Goal: Information Seeking & Learning: Learn about a topic

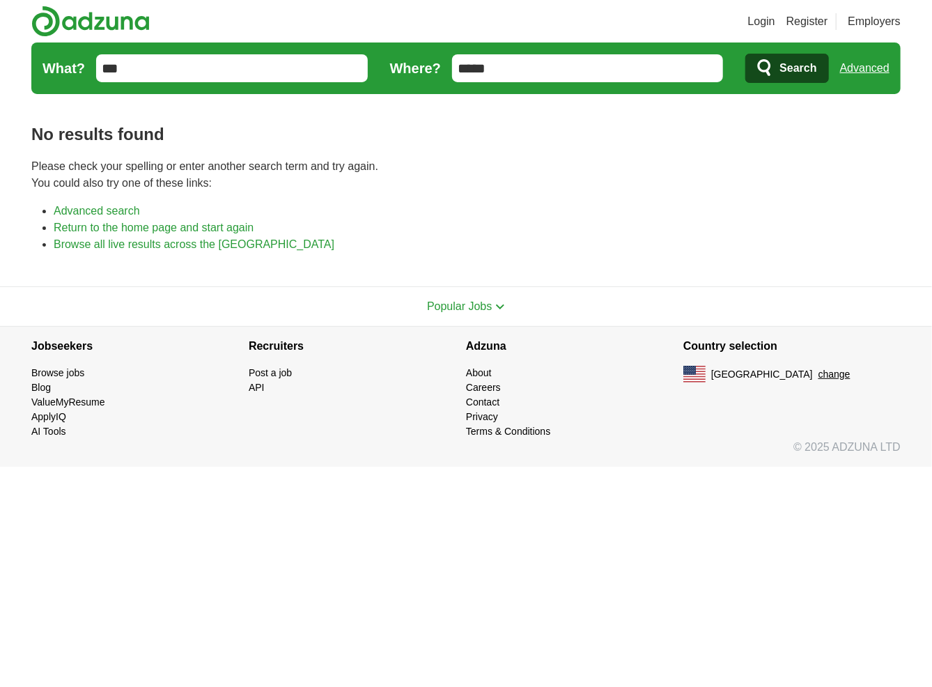
drag, startPoint x: 544, startPoint y: 74, endPoint x: 446, endPoint y: 68, distance: 97.8
click at [446, 68] on form "What? *** Where? ***** Search Advanced" at bounding box center [466, 69] width 870 height 52
type input "**"
click at [746, 54] on button "Search" at bounding box center [787, 68] width 83 height 29
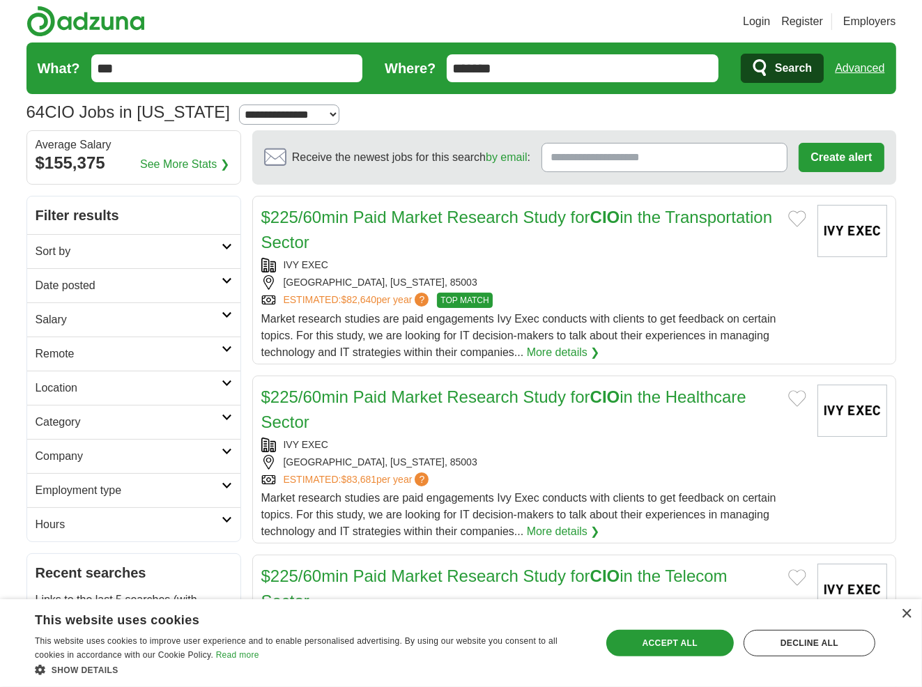
click at [117, 285] on h2 "Date posted" at bounding box center [129, 285] width 186 height 17
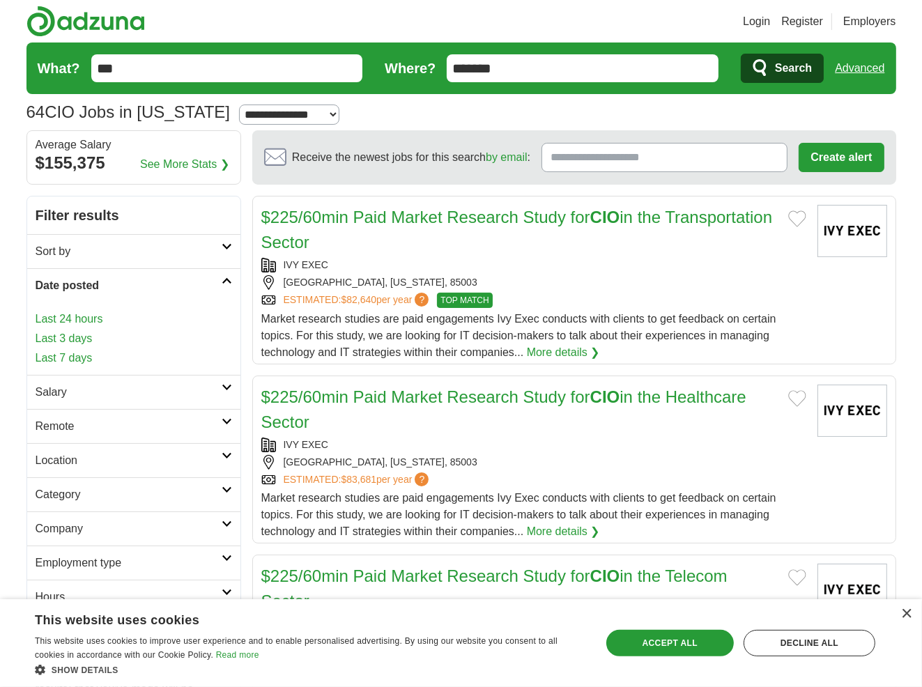
click at [85, 338] on link "Last 3 days" at bounding box center [134, 338] width 197 height 17
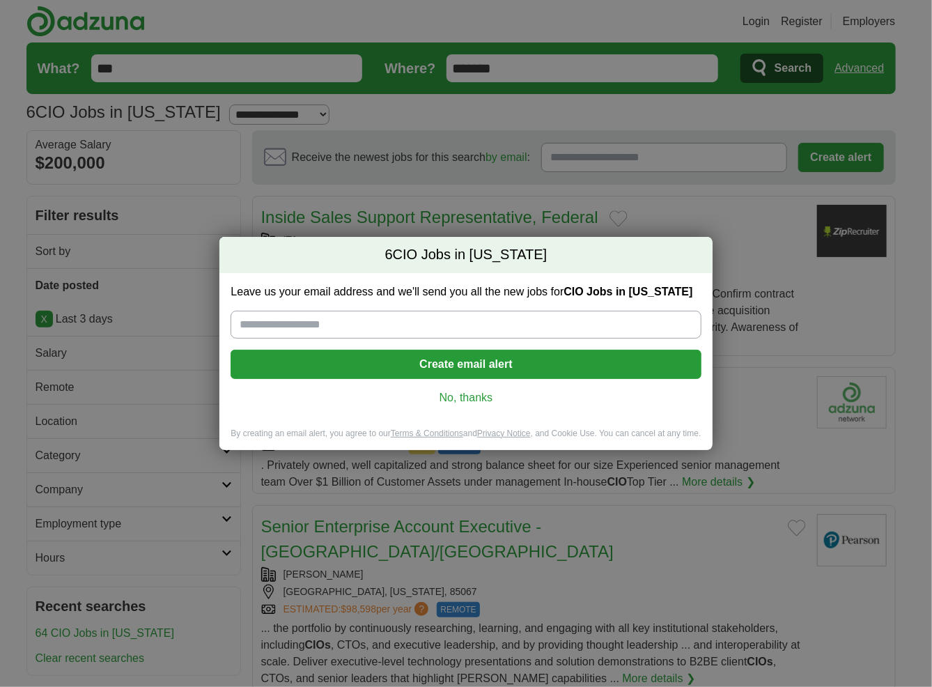
click at [468, 399] on link "No, thanks" at bounding box center [466, 397] width 448 height 15
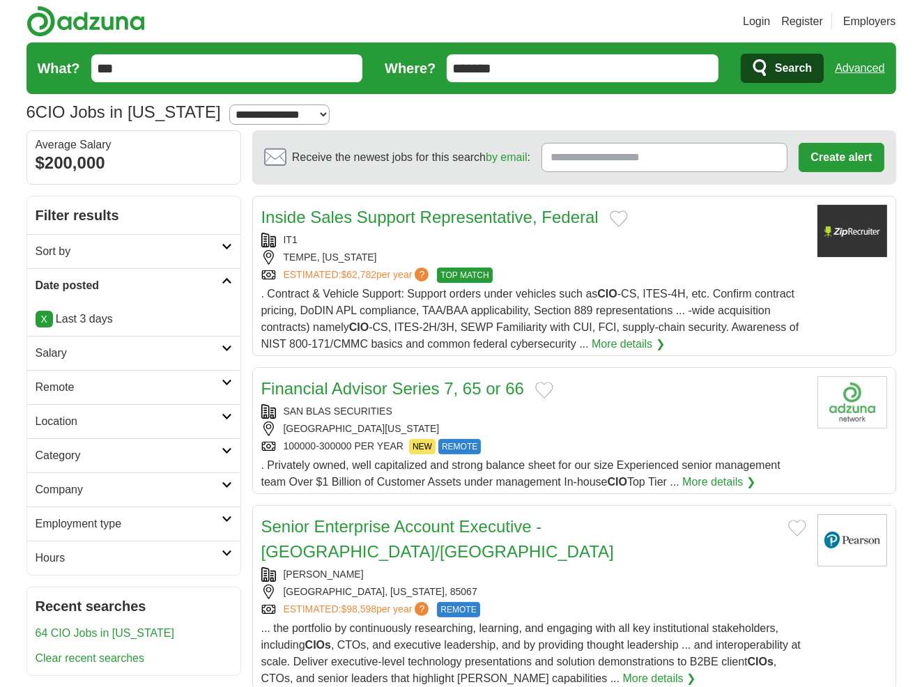
click at [59, 385] on h2 "Remote" at bounding box center [129, 387] width 186 height 17
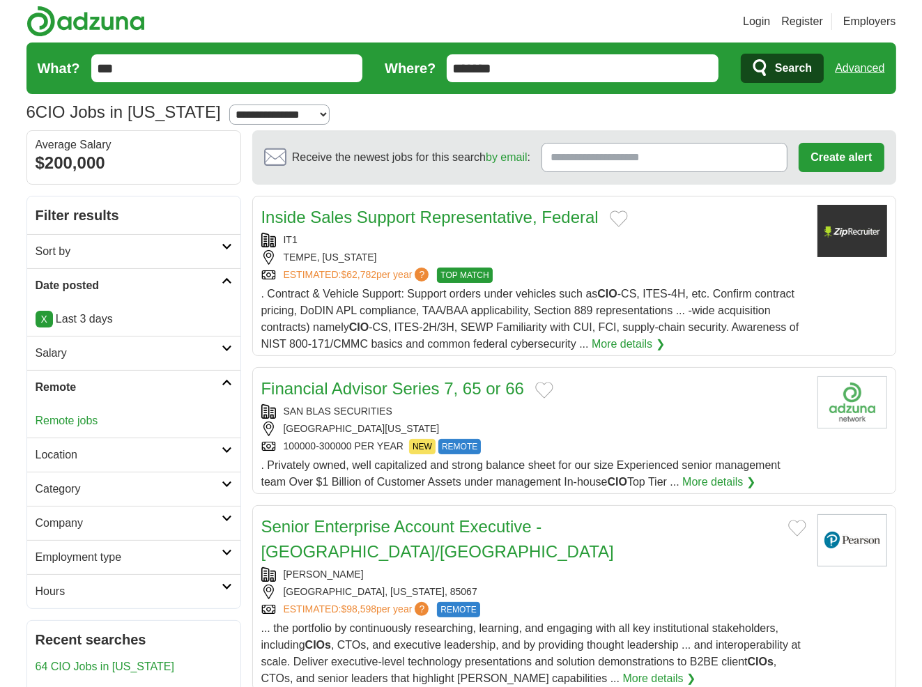
click at [61, 421] on link "Remote jobs" at bounding box center [67, 421] width 63 height 12
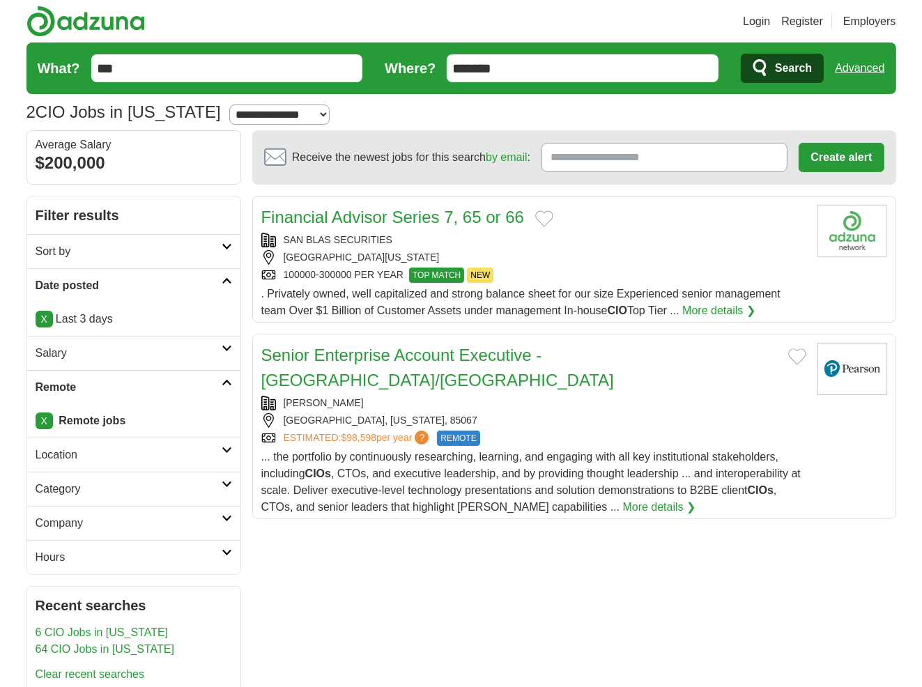
click at [45, 419] on link "X" at bounding box center [44, 421] width 17 height 17
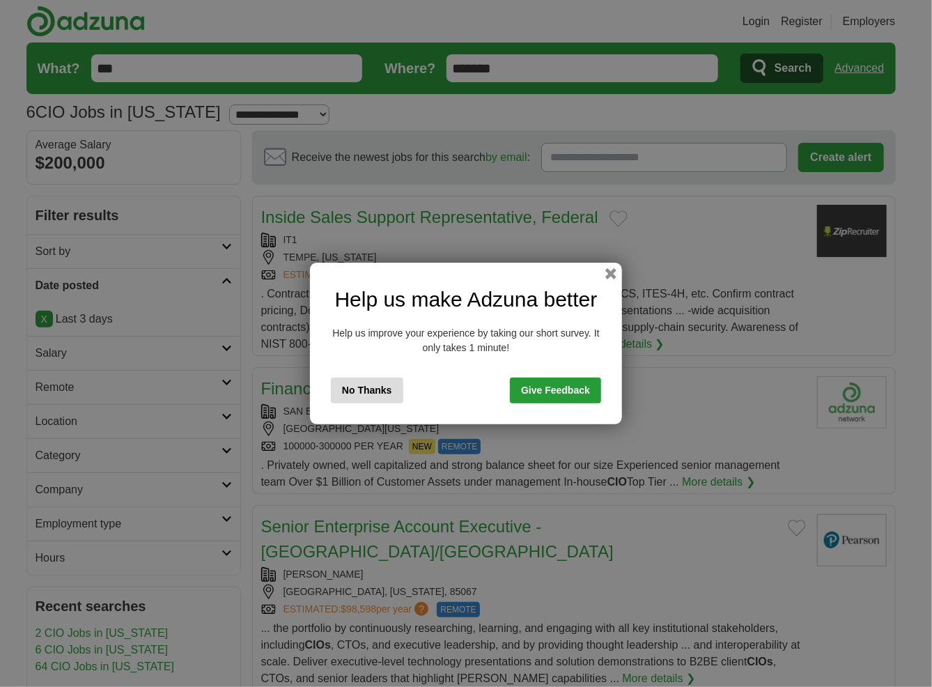
click at [371, 392] on button "No Thanks" at bounding box center [367, 391] width 72 height 26
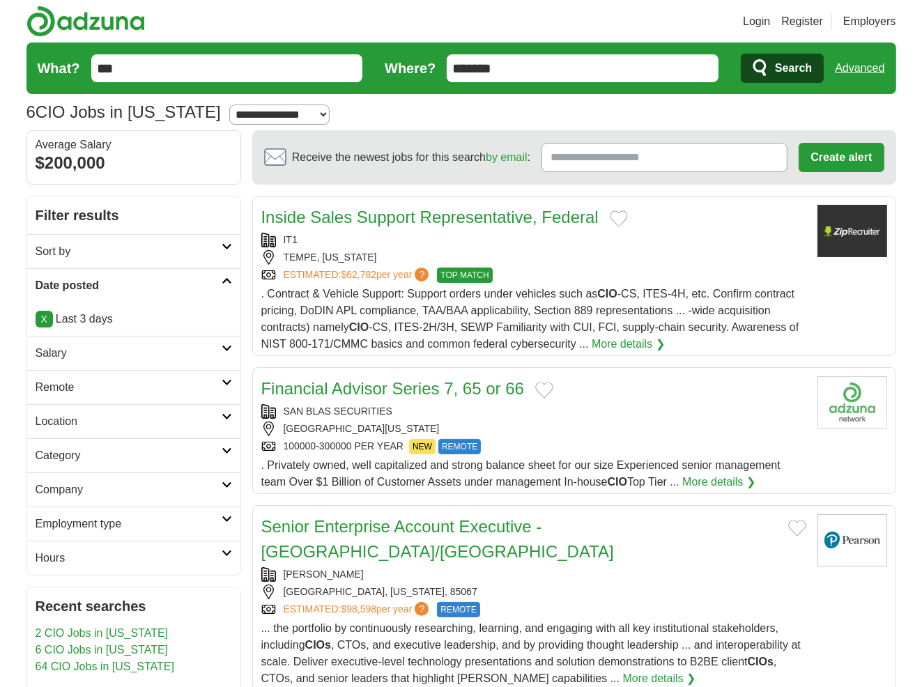
click at [59, 424] on h2 "Location" at bounding box center [129, 421] width 186 height 17
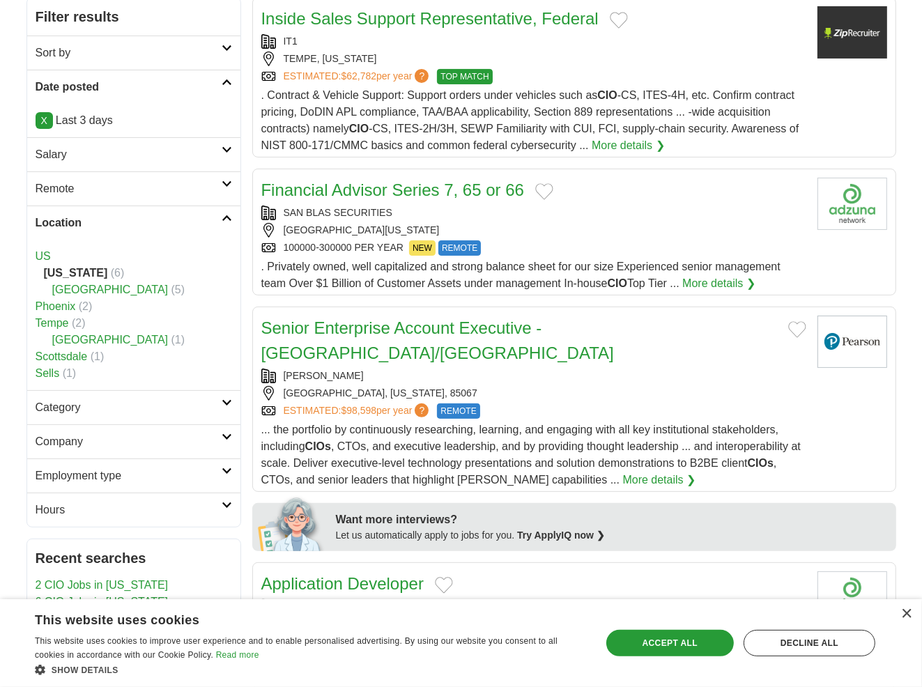
scroll to position [279, 0]
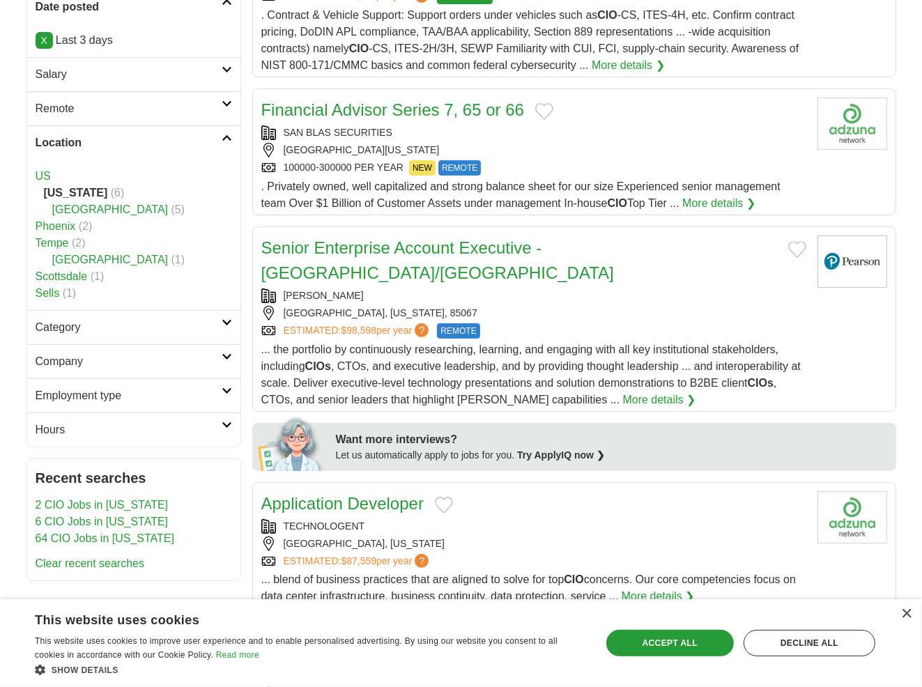
click at [70, 322] on h2 "Category" at bounding box center [129, 327] width 186 height 17
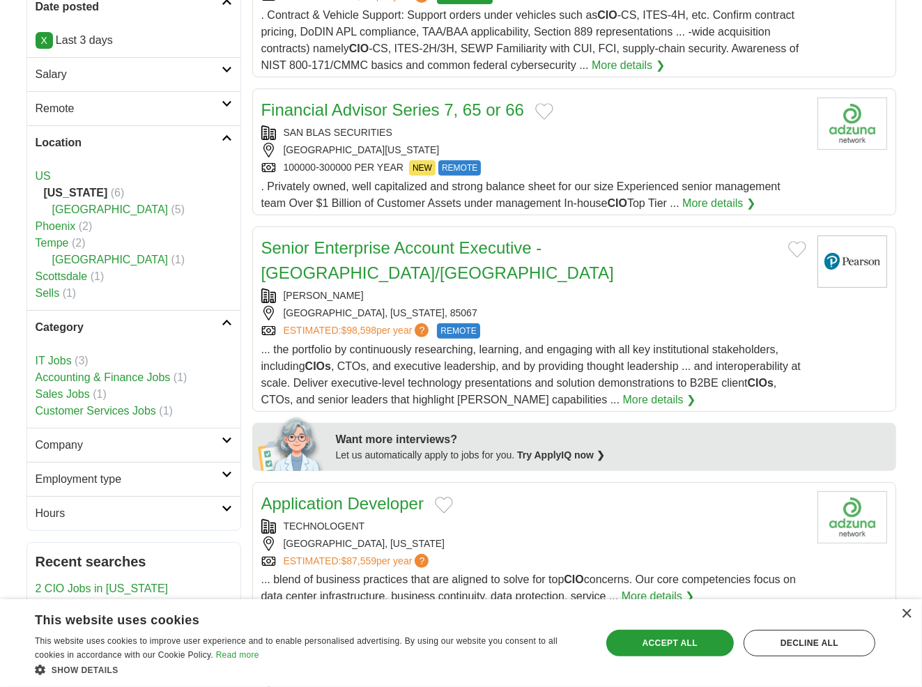
click at [55, 361] on link "IT Jobs" at bounding box center [54, 361] width 36 height 12
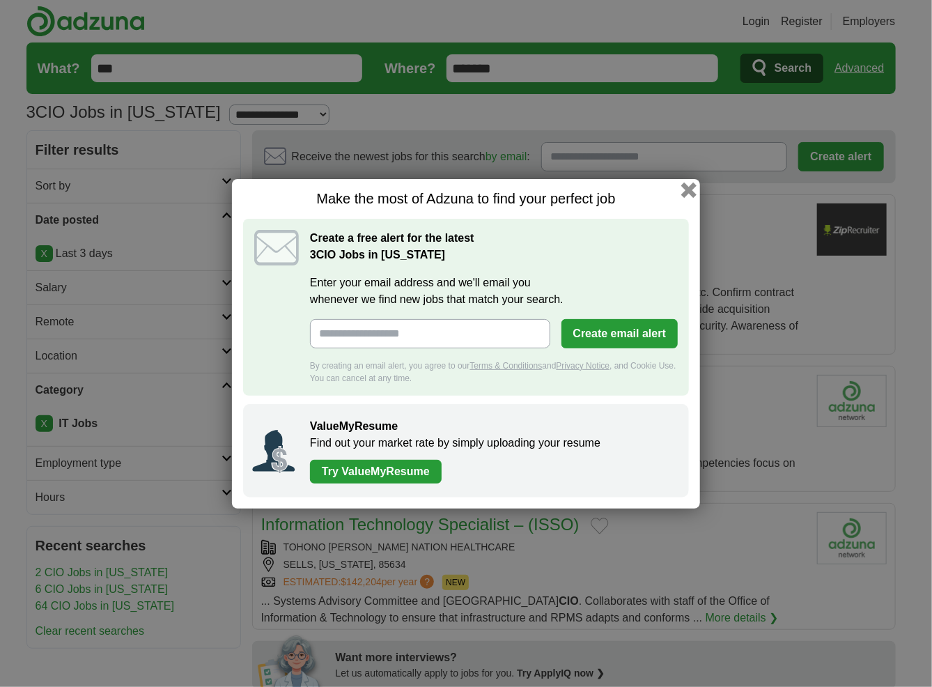
click at [689, 192] on button "button" at bounding box center [689, 189] width 15 height 15
